Goal: Information Seeking & Learning: Learn about a topic

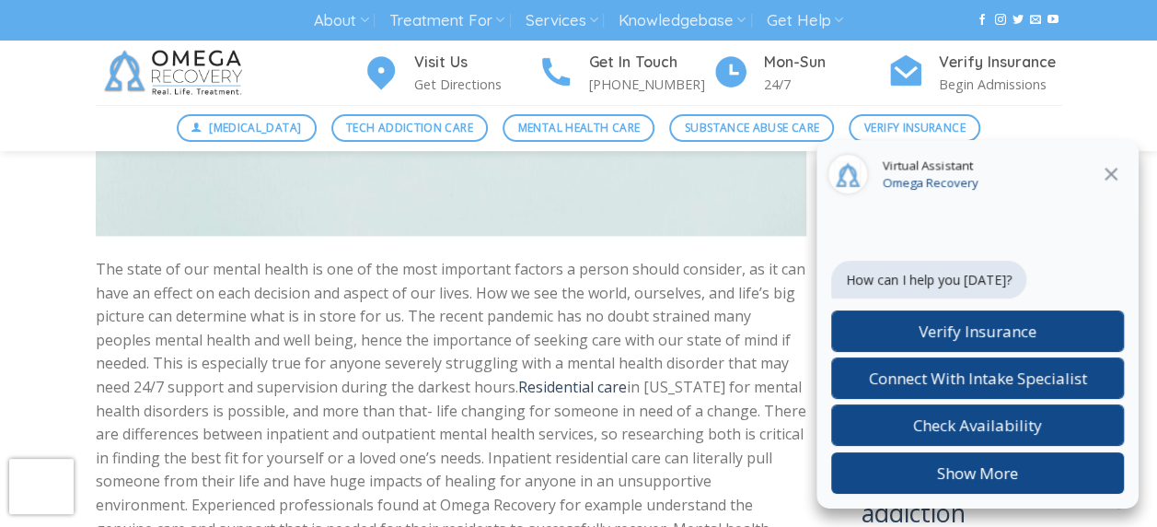
scroll to position [1178, 0]
click at [1108, 186] on div "Virtual Assistant Omega Recovery" at bounding box center [978, 175] width 322 height 70
click at [1109, 179] on icon "Close" at bounding box center [1111, 174] width 22 height 22
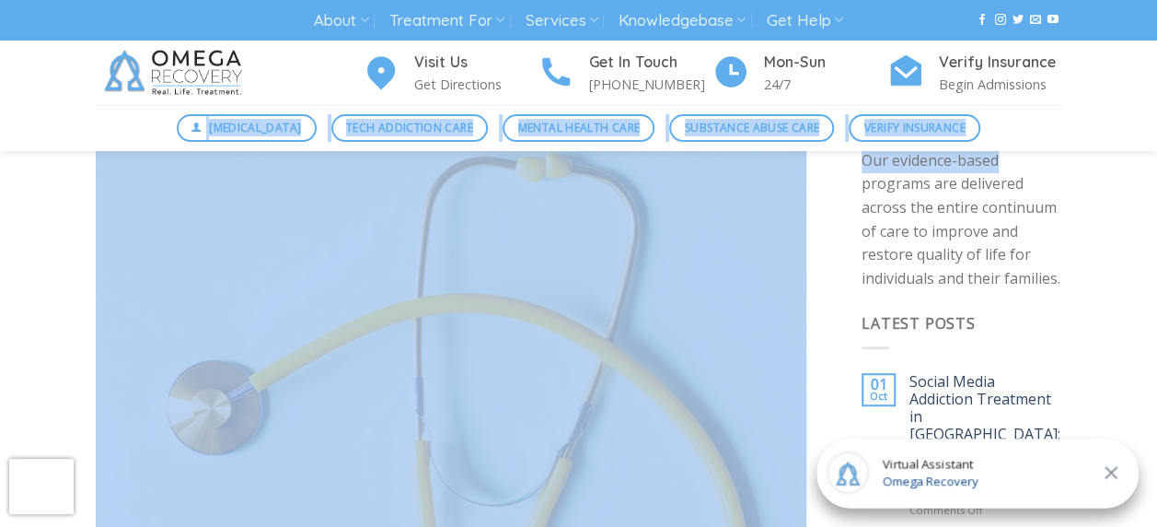
click at [289, 71] on link at bounding box center [215, 73] width 239 height 64
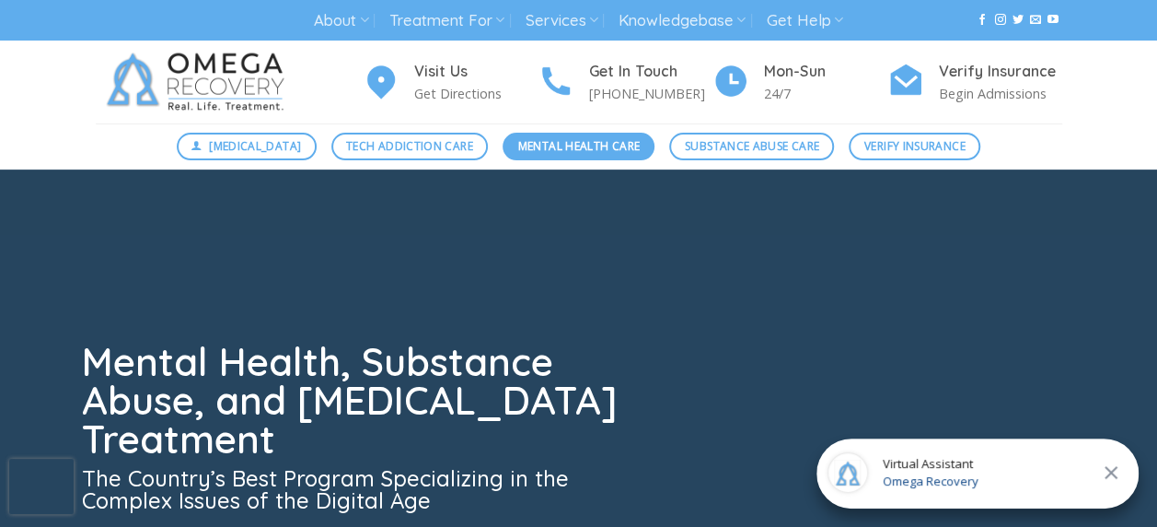
click at [576, 151] on span "Mental Health Care" at bounding box center [579, 145] width 122 height 17
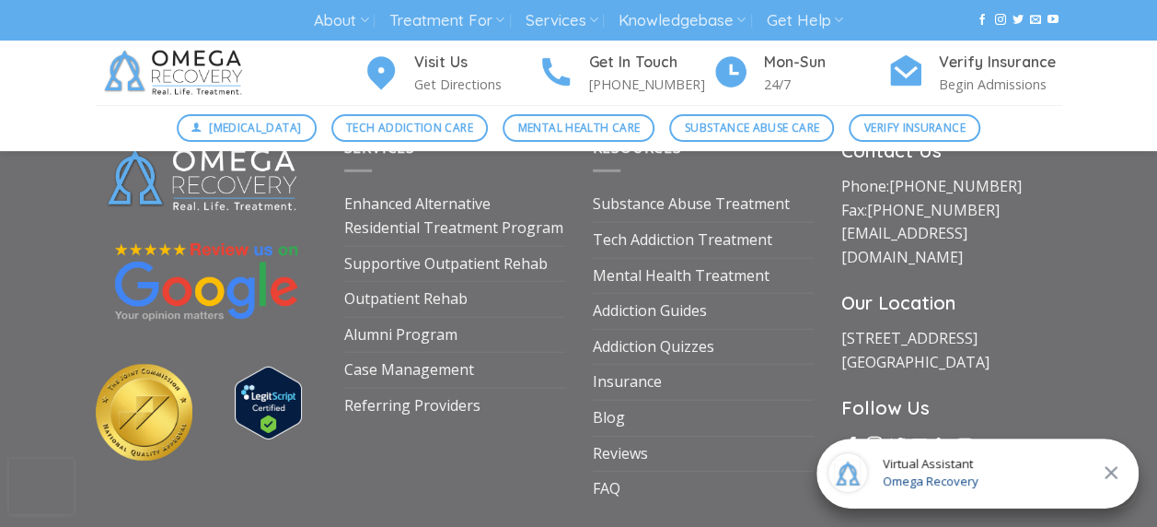
scroll to position [2598, 0]
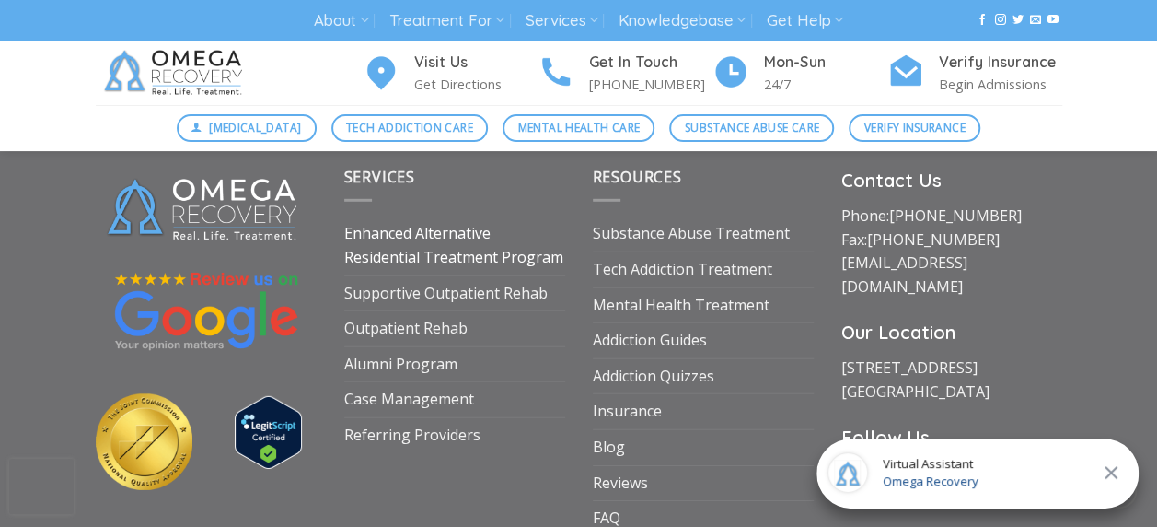
click at [427, 259] on link "Enhanced Alternative Residential Treatment Program" at bounding box center [454, 245] width 221 height 58
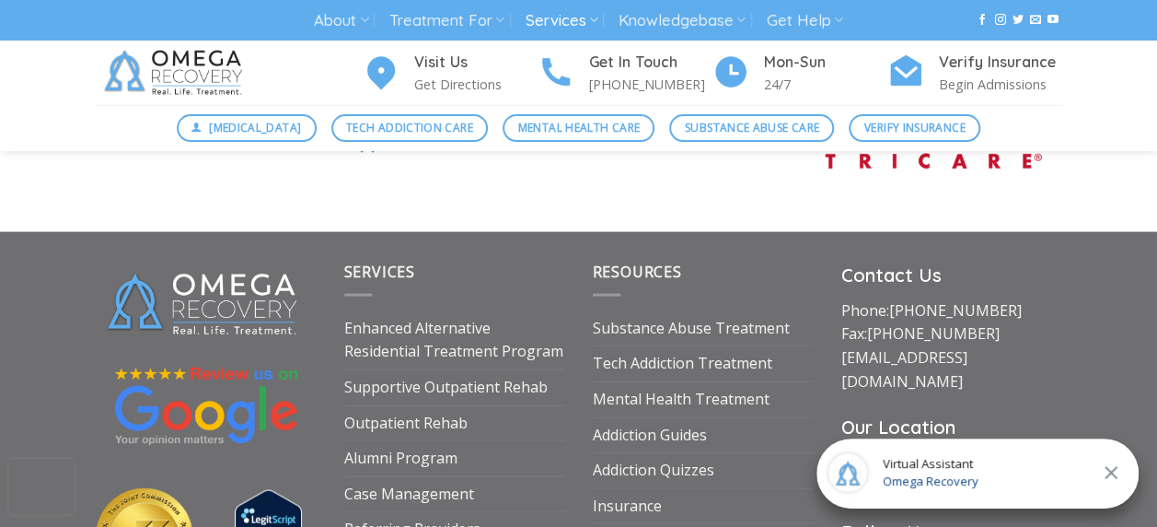
scroll to position [5528, 0]
